Goal: Task Accomplishment & Management: Complete application form

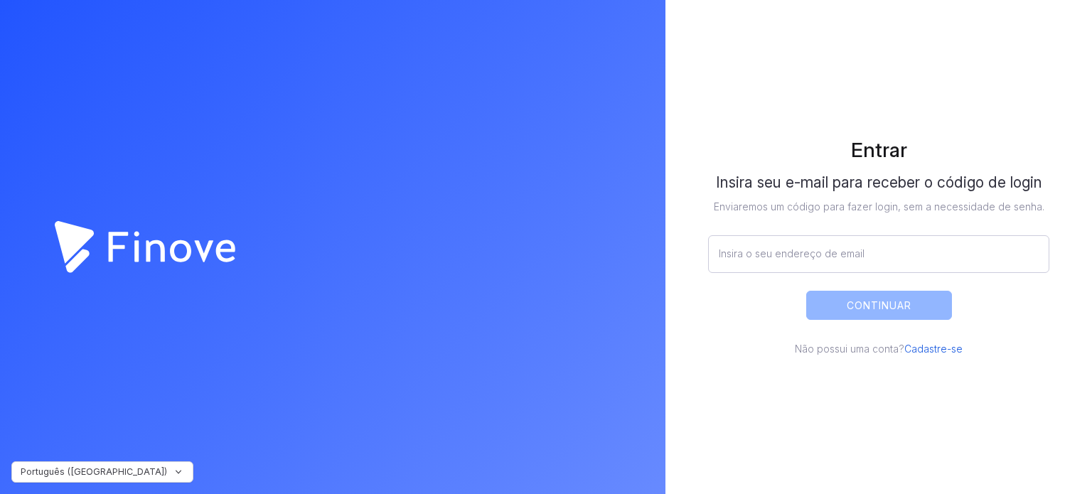
click at [940, 348] on link "Cadastre-se" at bounding box center [933, 349] width 58 height 12
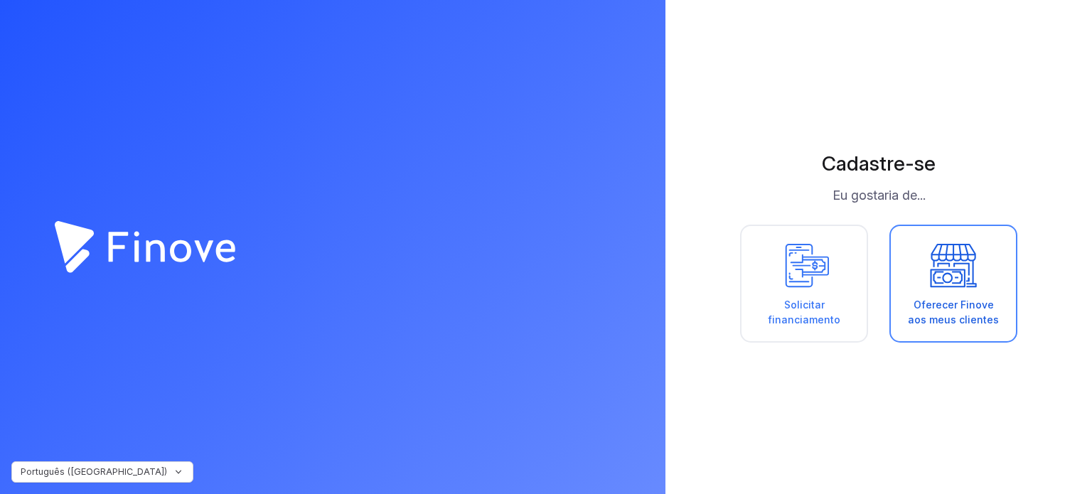
click at [972, 300] on div "Oferecer Finove aos meus clientes" at bounding box center [953, 312] width 97 height 30
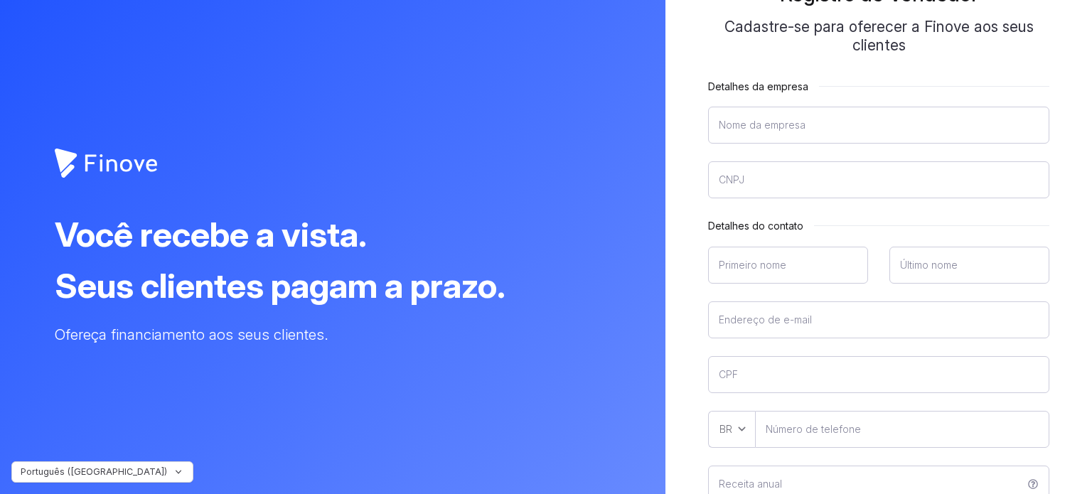
scroll to position [26, 0]
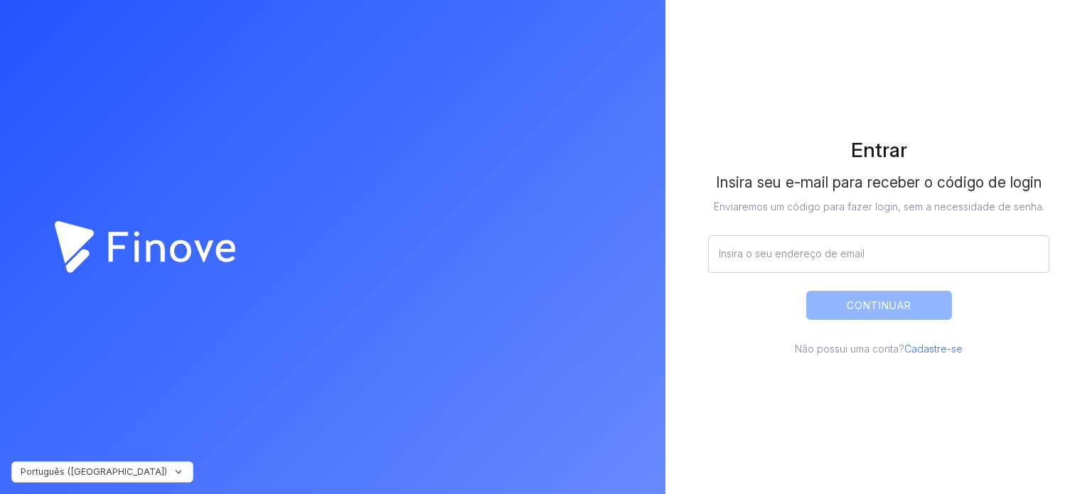
drag, startPoint x: 28, startPoint y: 186, endPoint x: 189, endPoint y: 278, distance: 185.9
click at [189, 278] on div "Finove_Logo_Solid Created with Sketch." at bounding box center [332, 247] width 665 height 494
click at [918, 343] on link "Cadastre-se" at bounding box center [933, 349] width 58 height 12
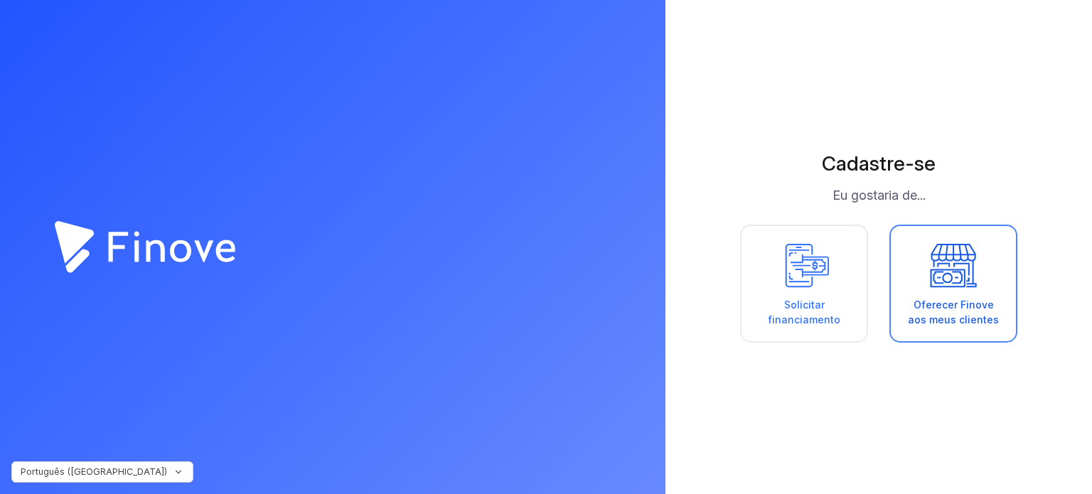
click at [965, 274] on icon at bounding box center [953, 265] width 64 height 50
